Goal: Information Seeking & Learning: Check status

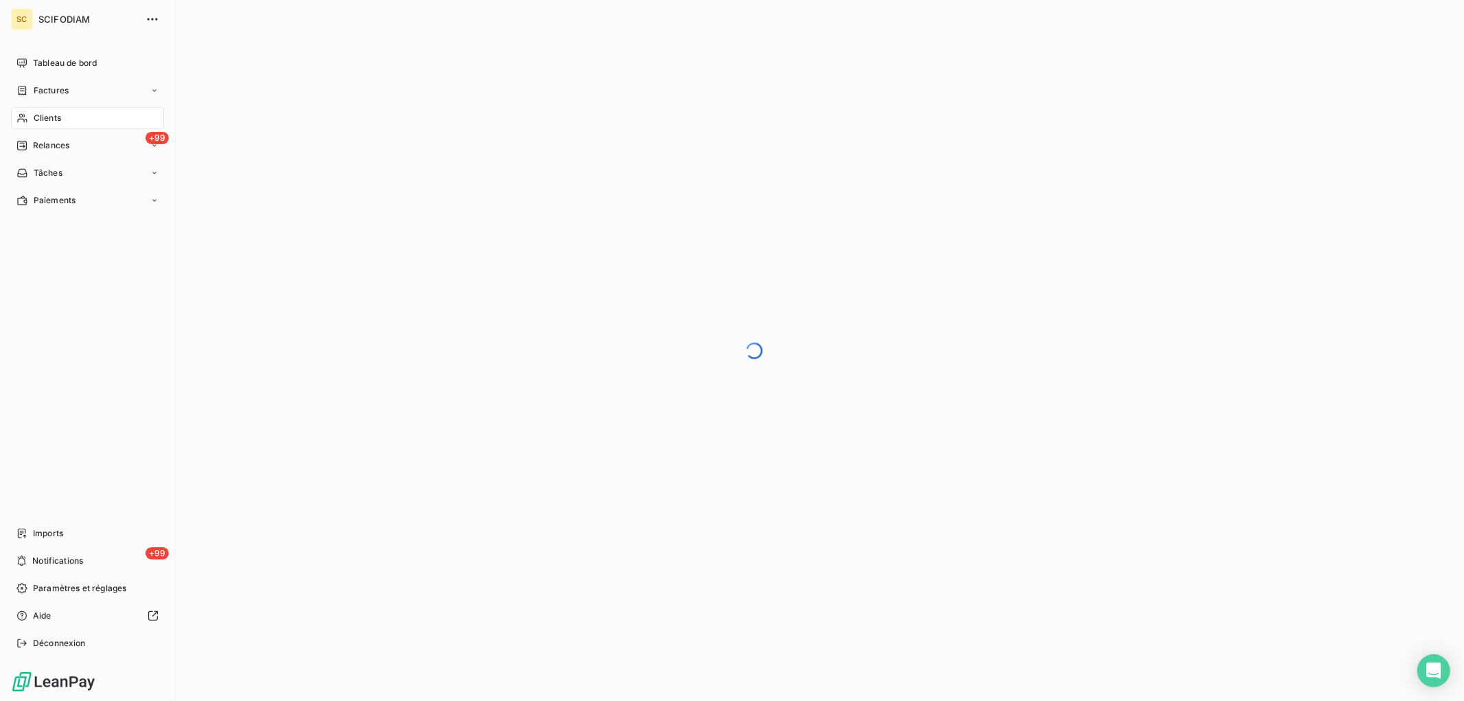
click at [59, 108] on div "Clients" at bounding box center [87, 118] width 153 height 22
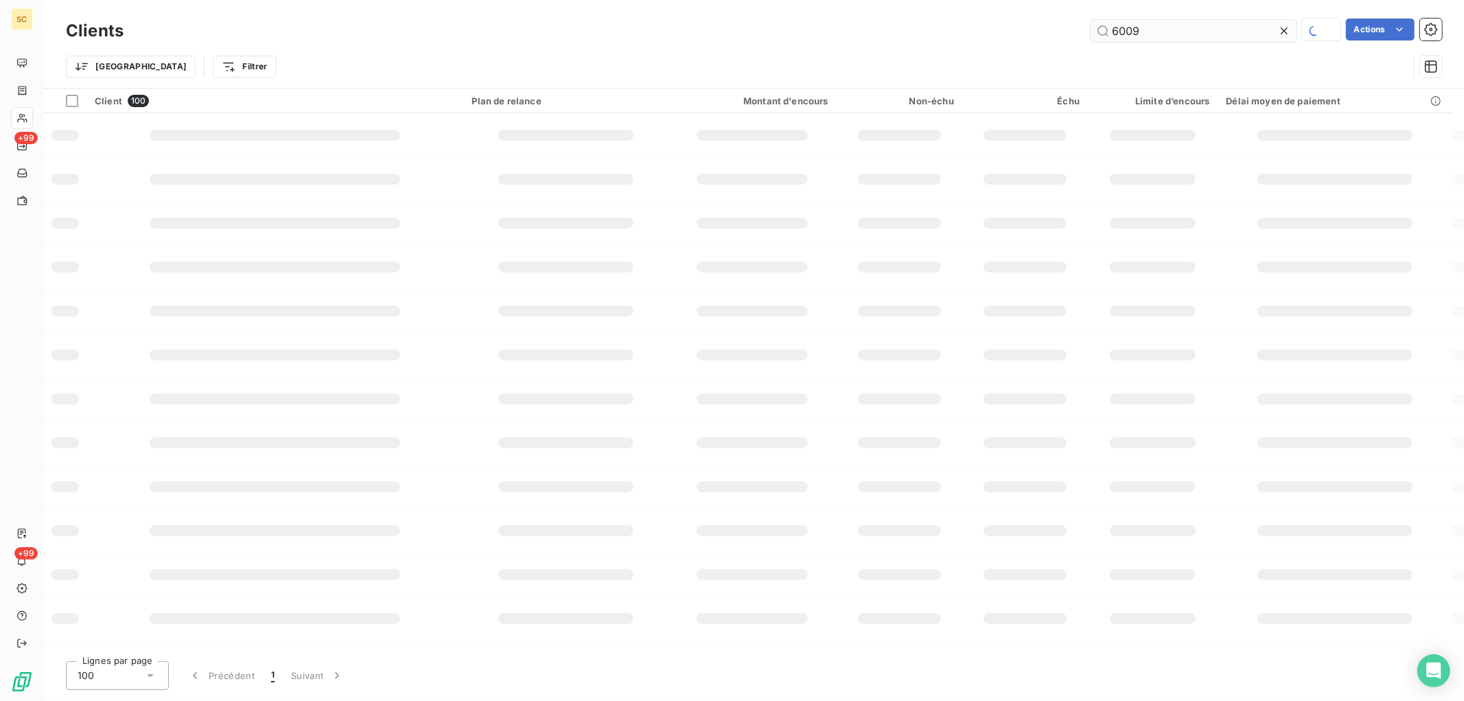
type input "6009"
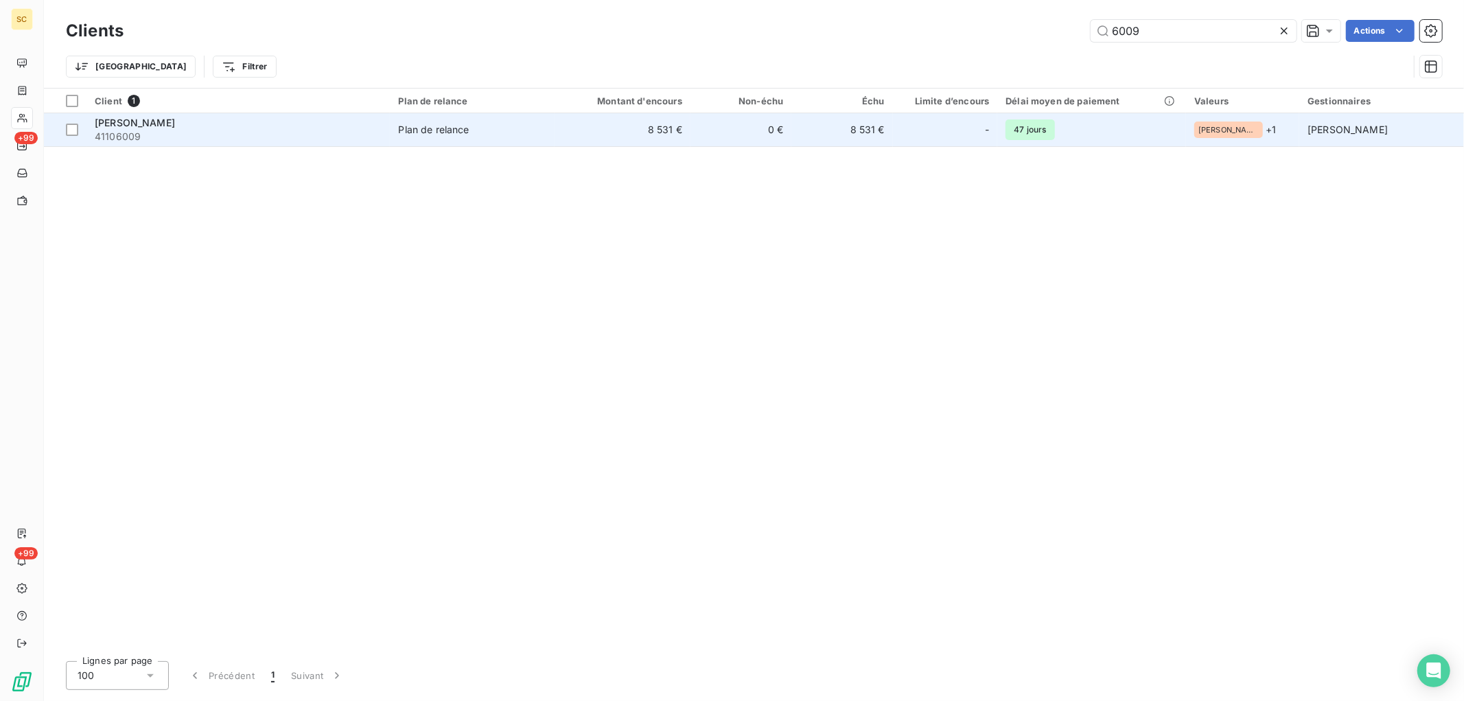
click at [594, 139] on td "8 531 €" at bounding box center [622, 129] width 136 height 33
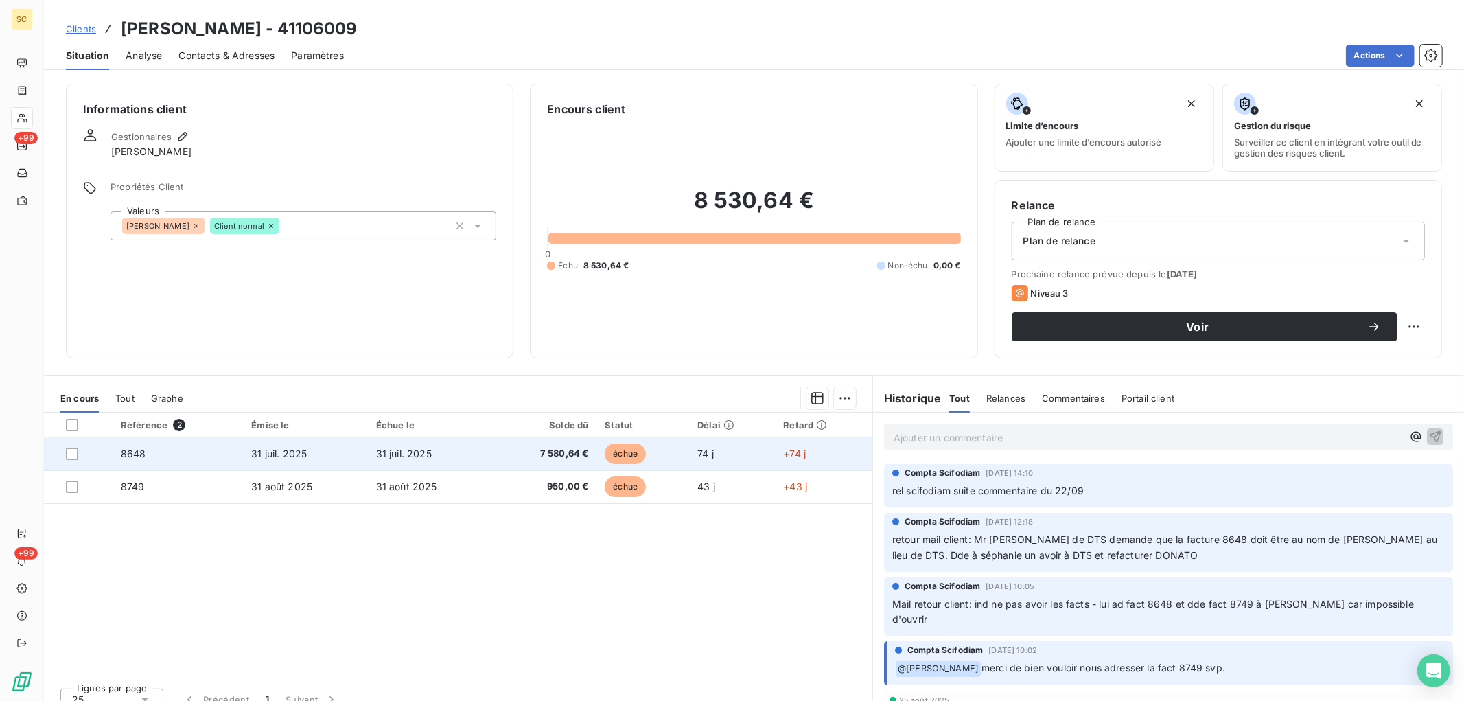
click at [392, 454] on span "31 juil. 2025" at bounding box center [404, 453] width 56 height 12
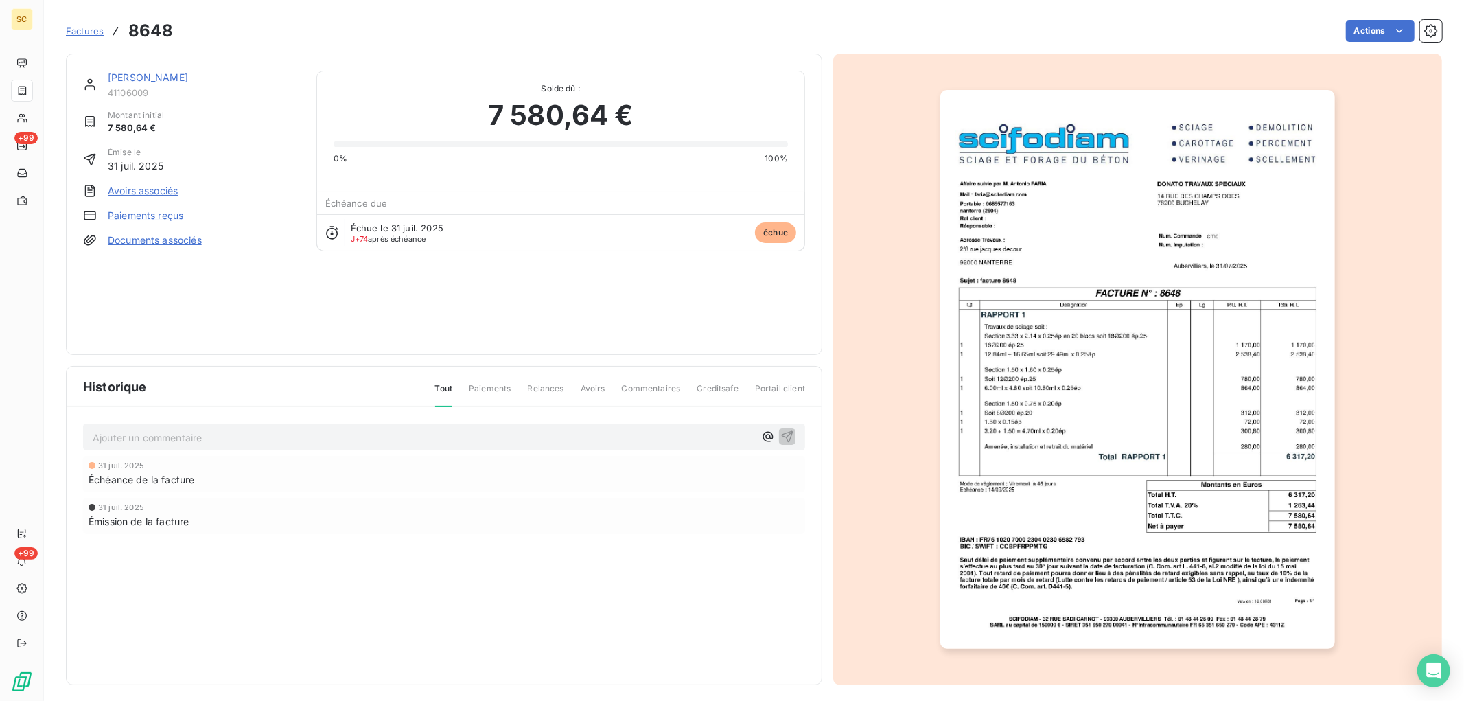
click at [139, 76] on link "[PERSON_NAME]" at bounding box center [148, 77] width 80 height 12
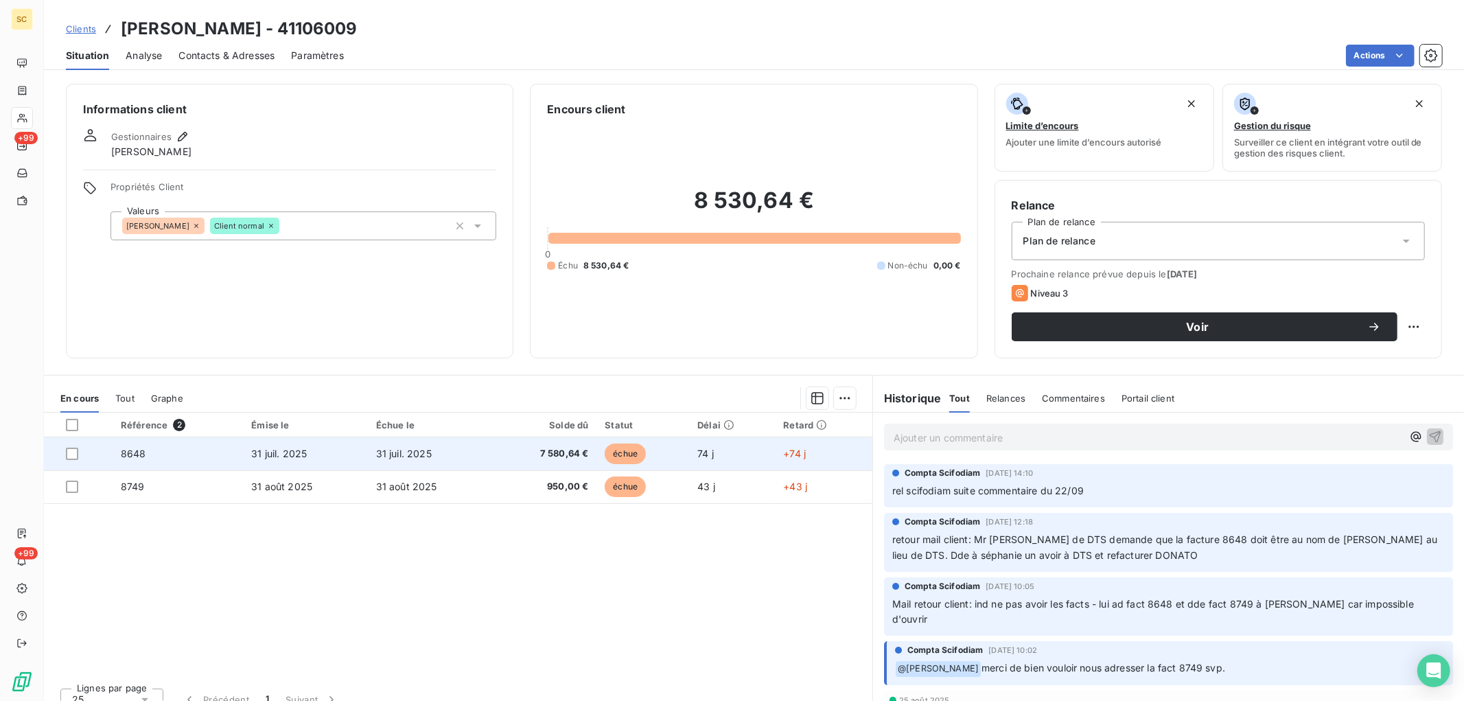
click at [338, 447] on td "31 juil. 2025" at bounding box center [305, 453] width 125 height 33
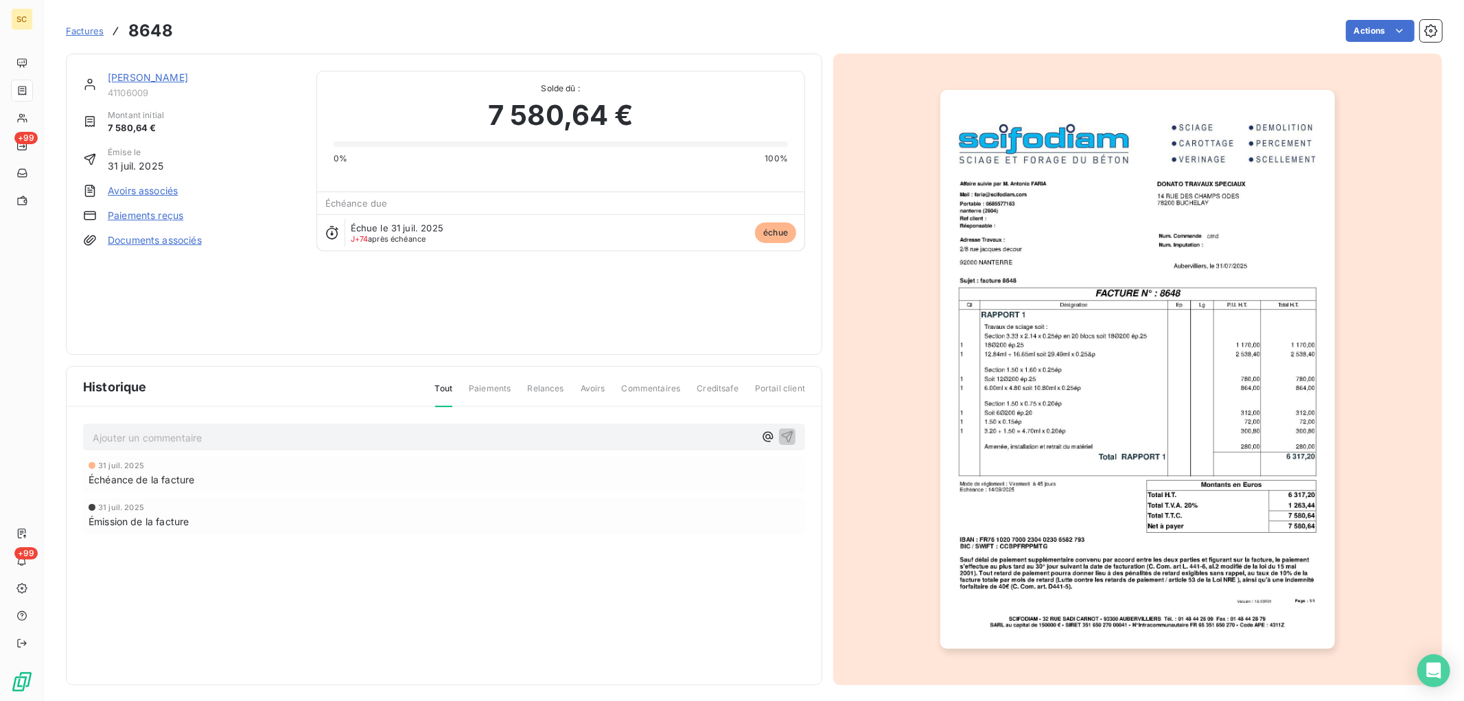
click at [135, 78] on link "[PERSON_NAME]" at bounding box center [148, 77] width 80 height 12
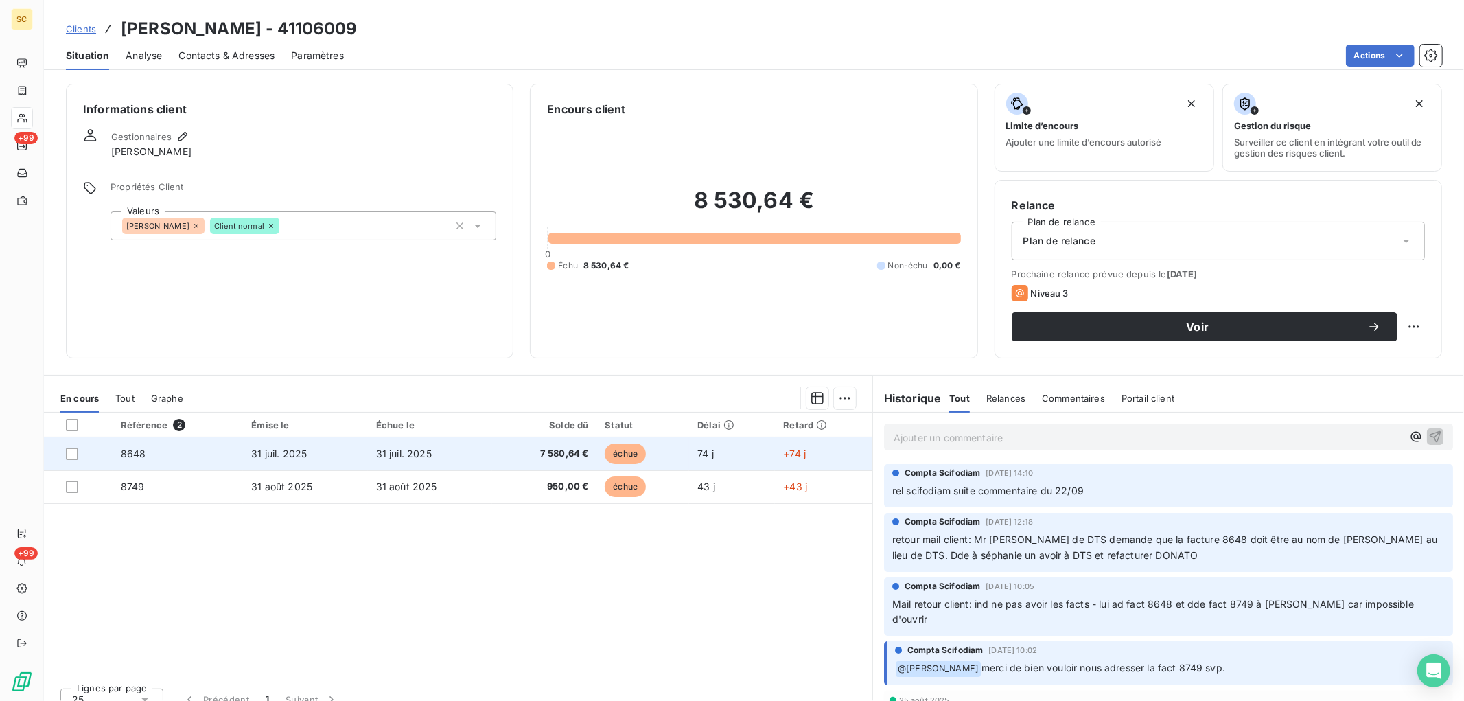
click at [302, 461] on td "31 juil. 2025" at bounding box center [305, 453] width 125 height 33
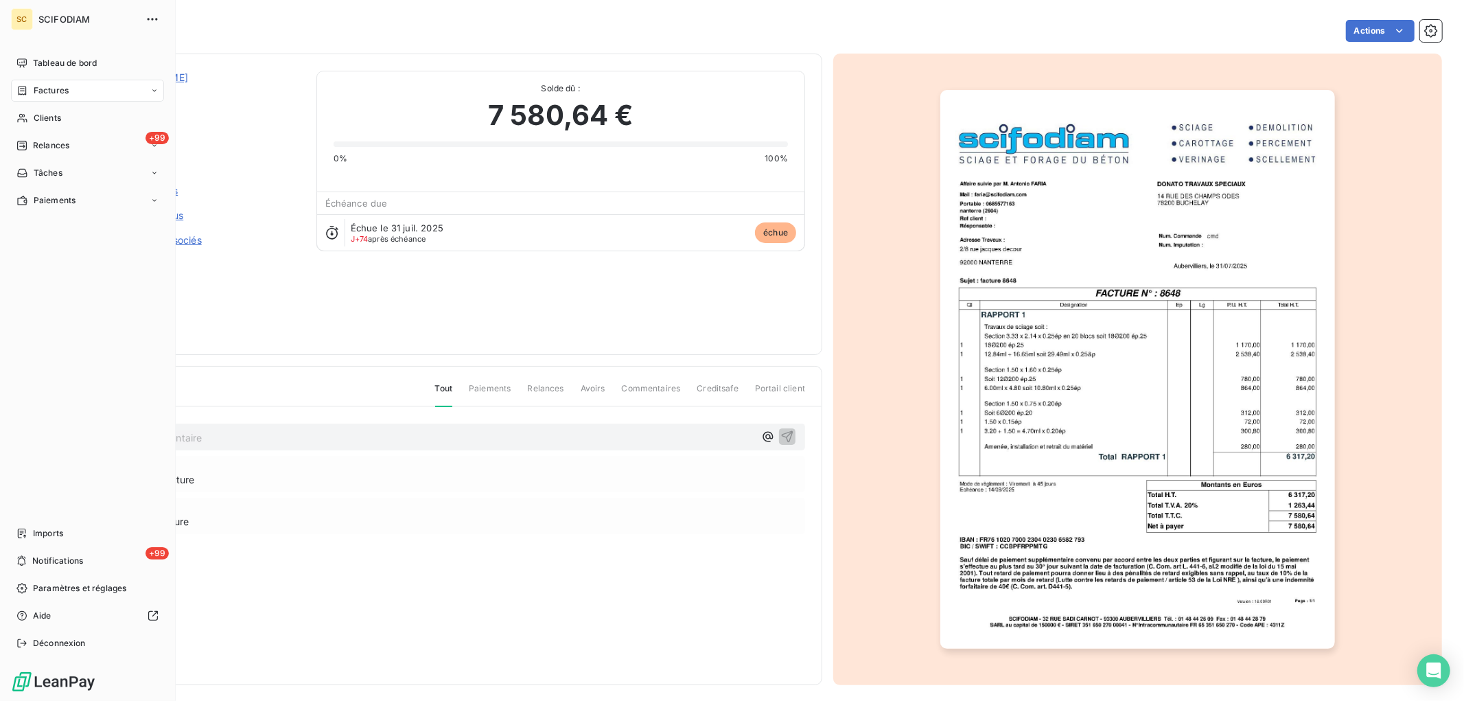
click at [37, 95] on span "Factures" at bounding box center [51, 90] width 35 height 12
click at [37, 90] on span "Factures" at bounding box center [51, 90] width 35 height 12
click at [25, 86] on icon at bounding box center [22, 90] width 12 height 11
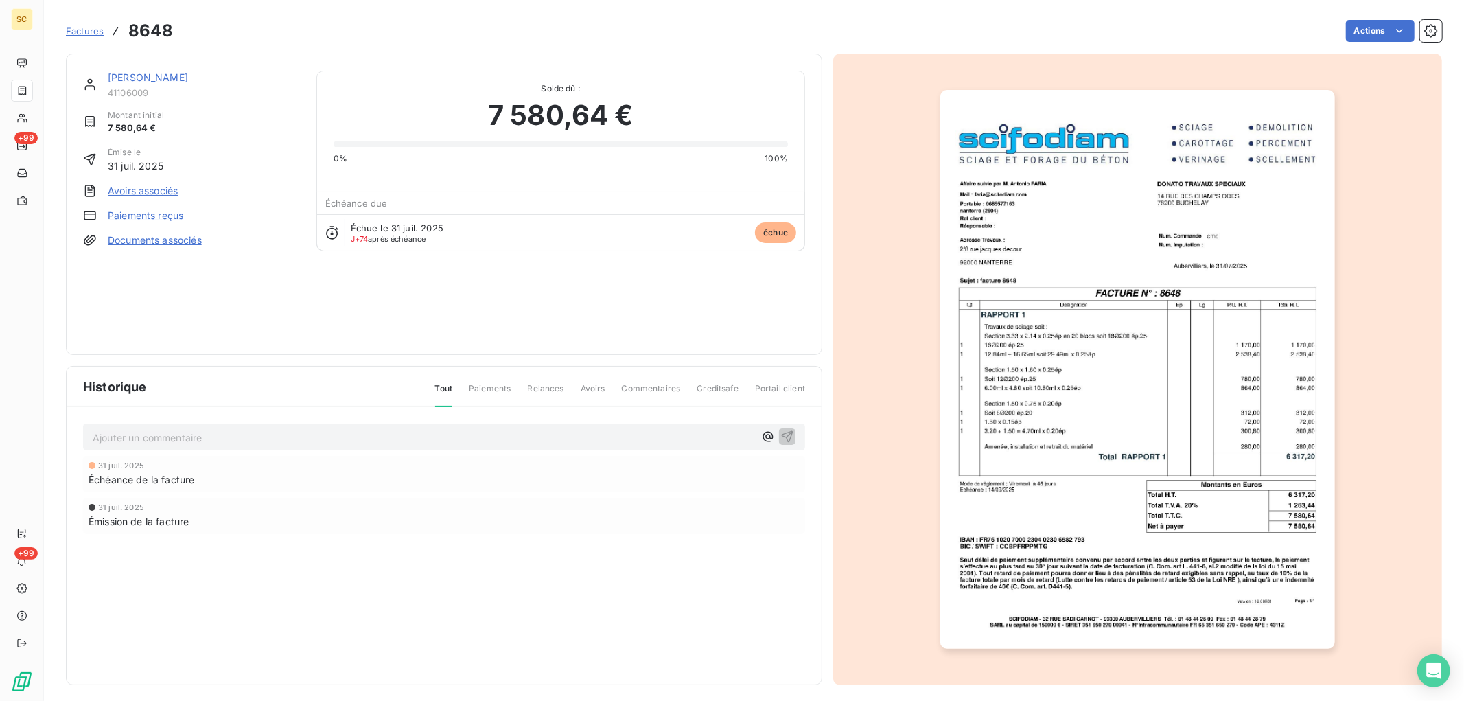
click at [97, 30] on span "Factures" at bounding box center [85, 30] width 38 height 11
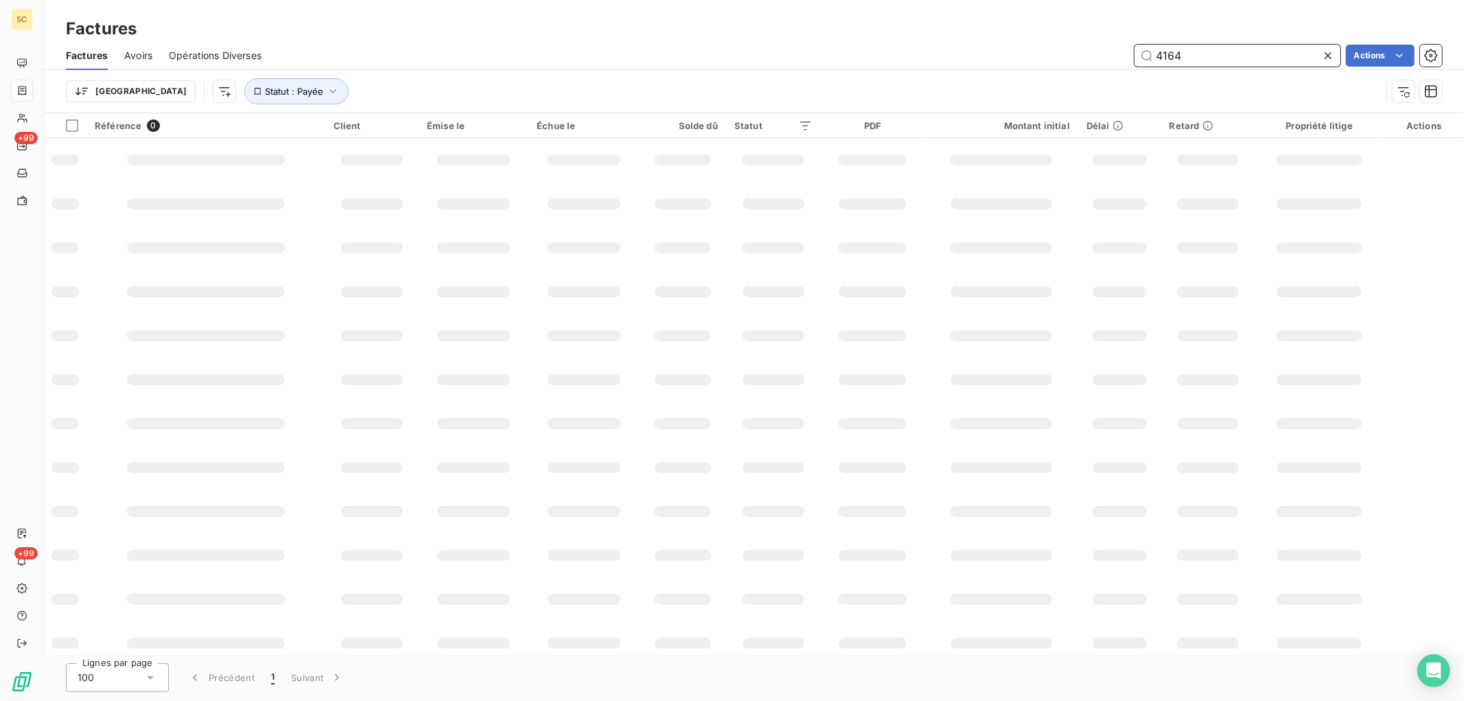
click at [855, 38] on div "Factures Factures Avoirs Opérations Diverses 4164 Actions Trier Statut : Payée" at bounding box center [754, 56] width 1420 height 113
type input "8749"
click at [265, 95] on span "Statut : Payée" at bounding box center [294, 91] width 58 height 11
click at [257, 160] on span "Supprimer le filtre" at bounding box center [243, 165] width 80 height 14
click at [1220, 50] on input "8749" at bounding box center [1237, 56] width 206 height 22
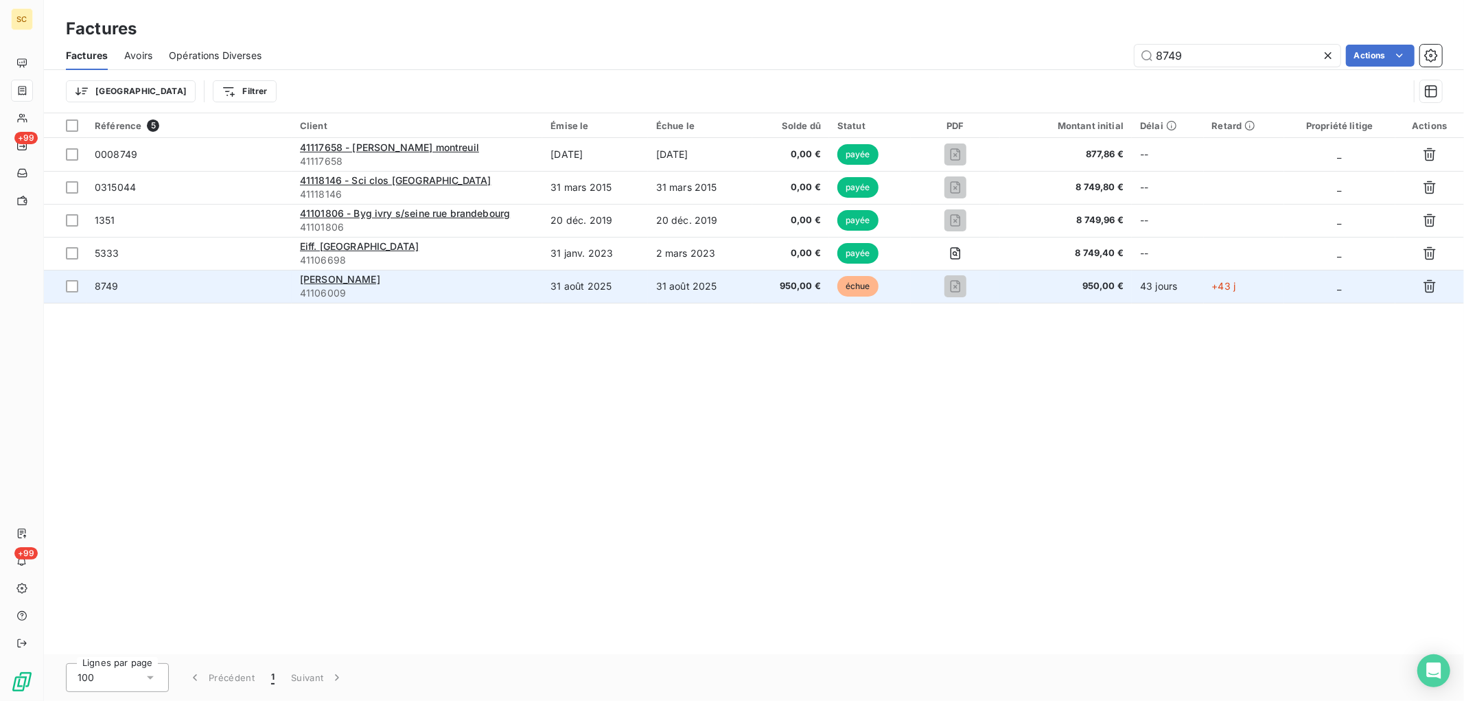
click at [583, 297] on td "31 août 2025" at bounding box center [594, 286] width 105 height 33
